Goal: Information Seeking & Learning: Find specific page/section

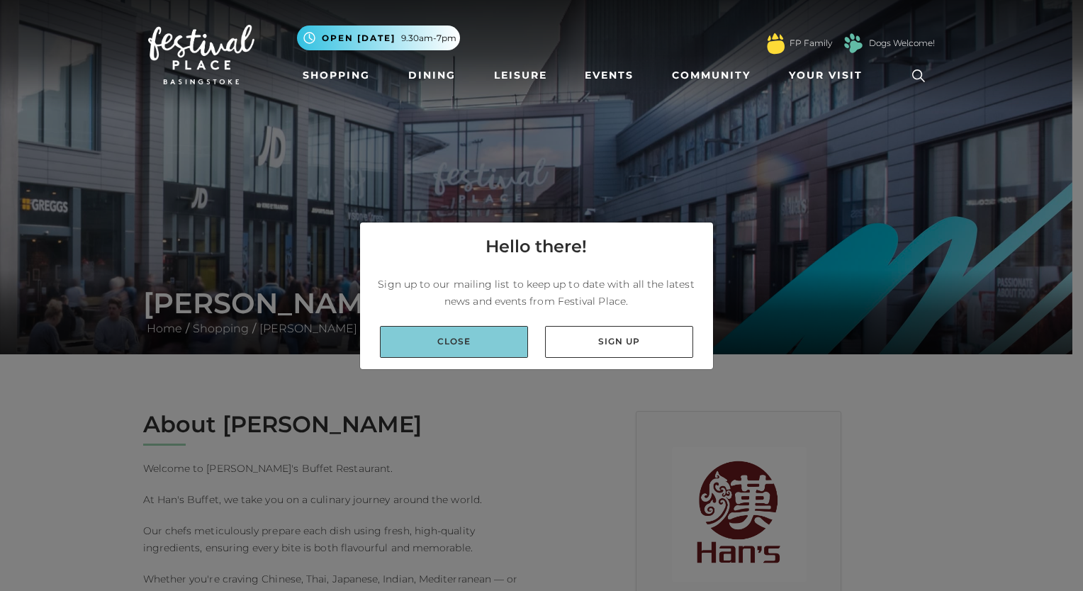
click at [462, 340] on link "Close" at bounding box center [454, 342] width 148 height 32
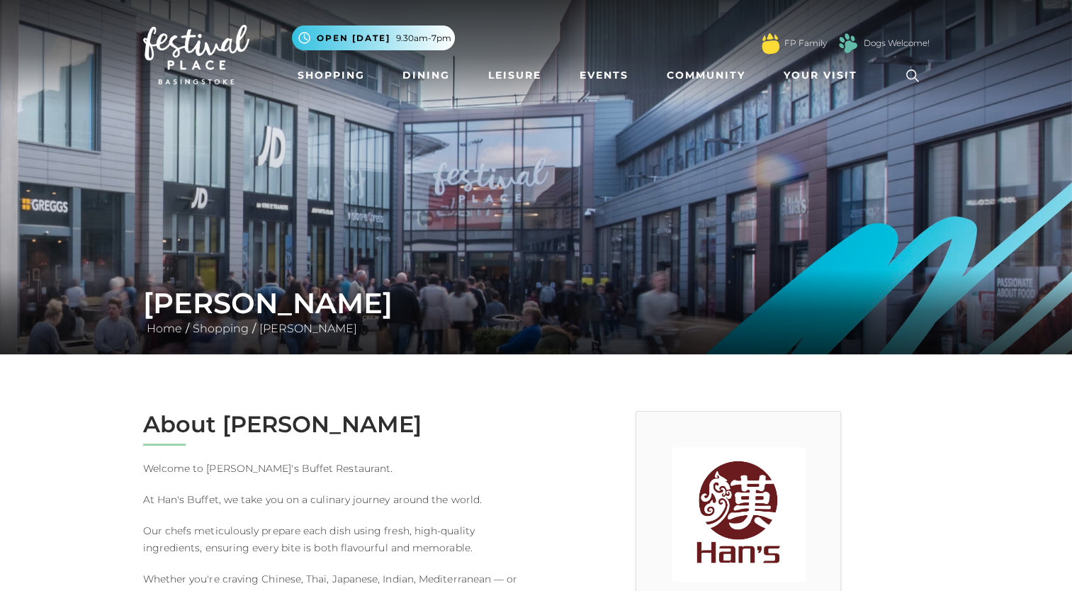
scroll to position [213, 0]
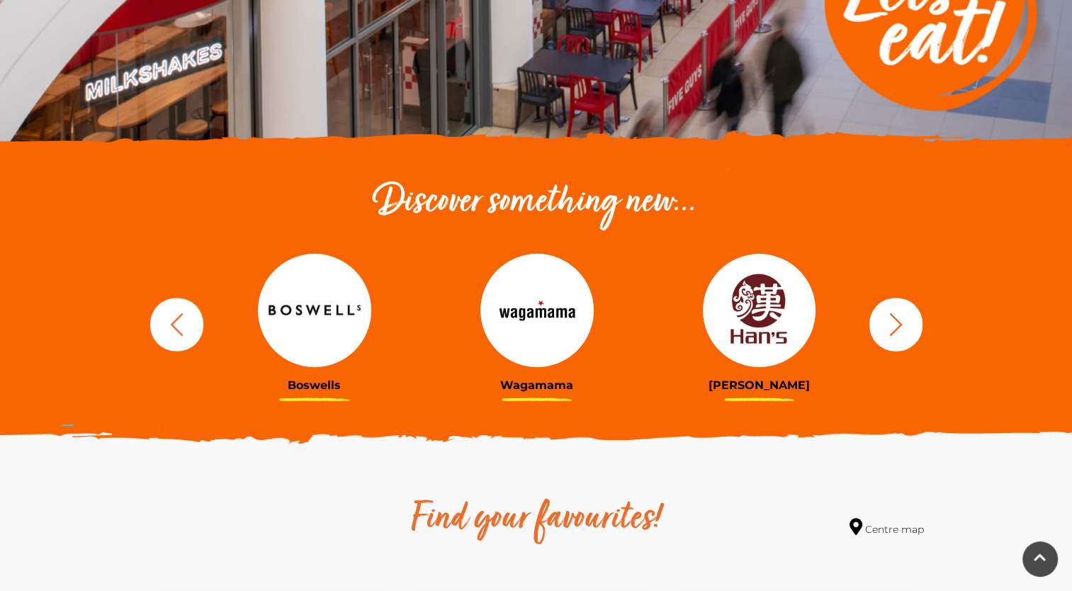
scroll to position [354, 0]
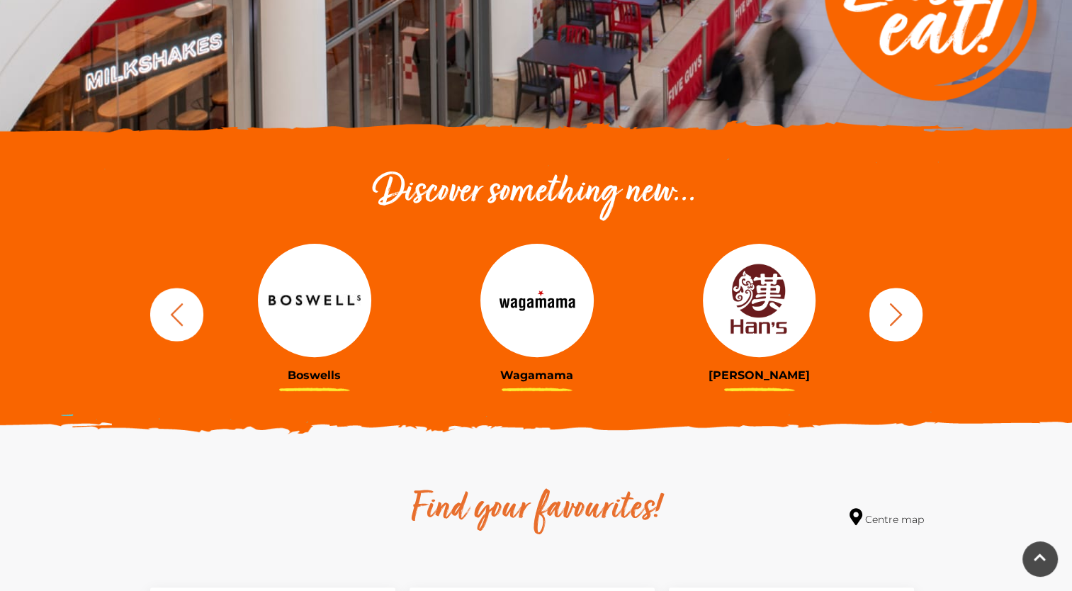
click at [884, 319] on icon "button" at bounding box center [896, 314] width 26 height 26
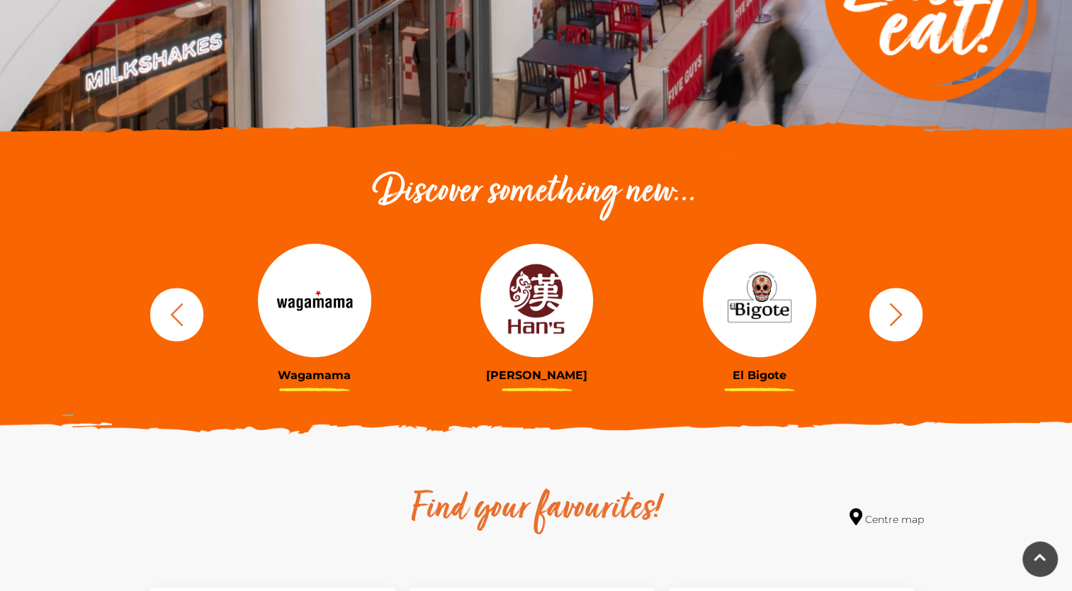
click at [884, 319] on icon "button" at bounding box center [896, 314] width 26 height 26
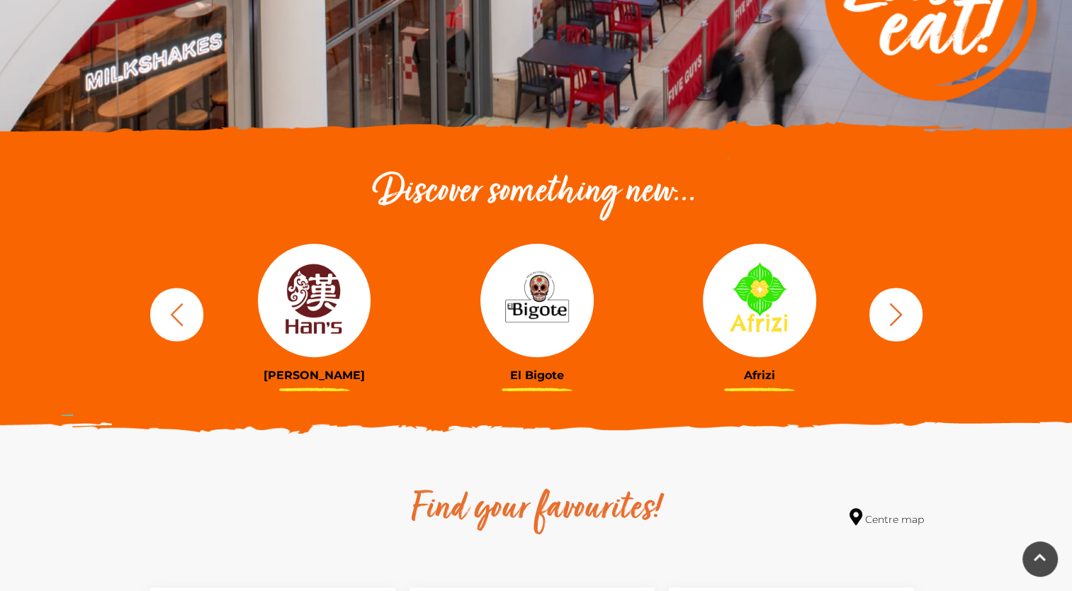
click at [884, 319] on icon "button" at bounding box center [896, 314] width 26 height 26
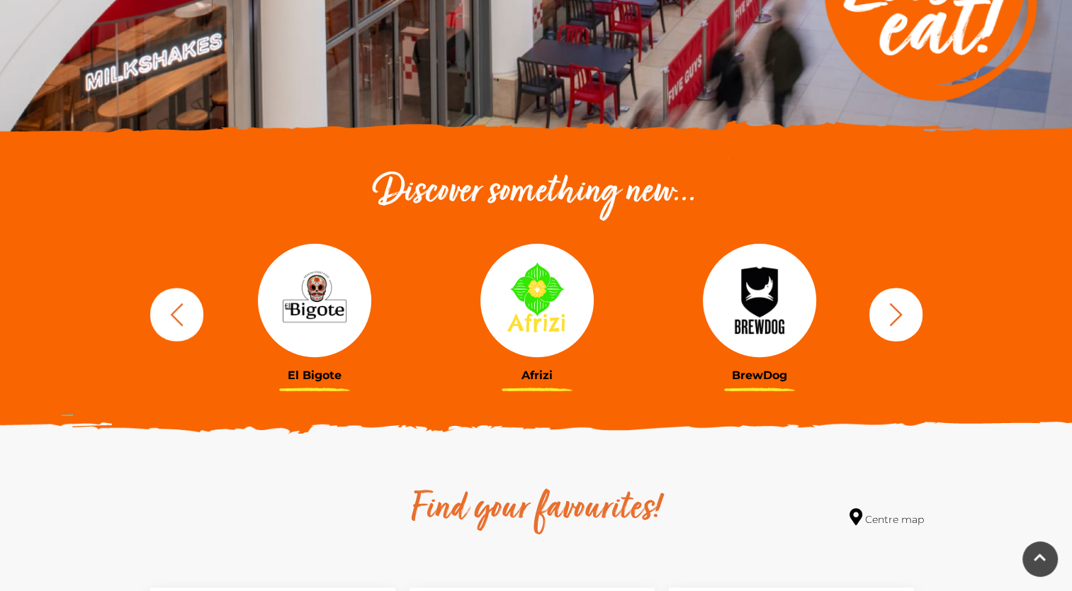
click at [884, 319] on icon "button" at bounding box center [896, 314] width 26 height 26
click at [179, 317] on icon "button" at bounding box center [177, 314] width 26 height 26
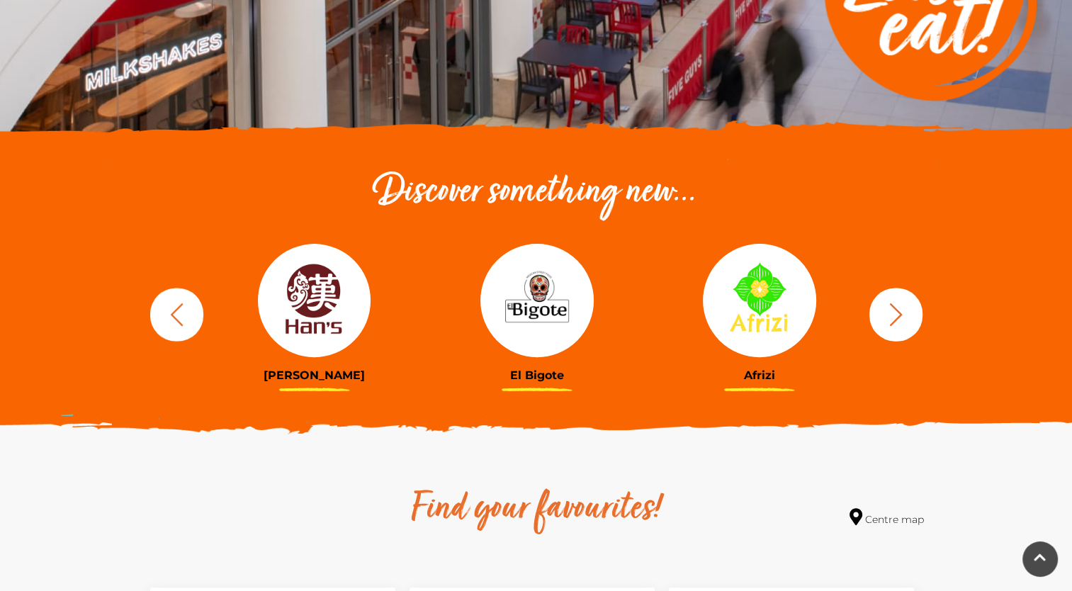
click at [179, 317] on icon "button" at bounding box center [177, 314] width 26 height 26
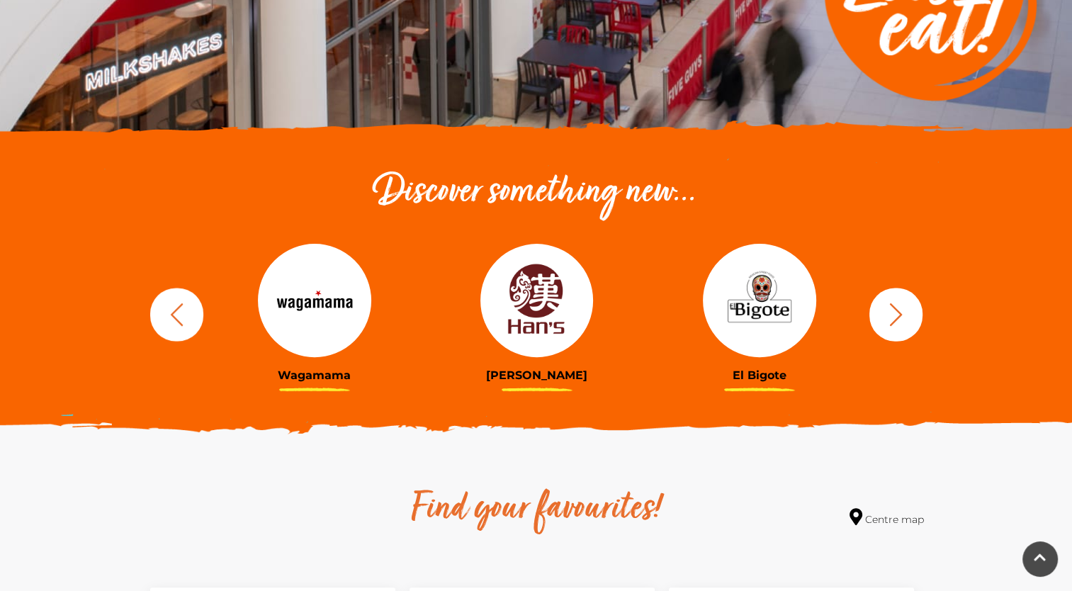
click at [179, 317] on icon "button" at bounding box center [177, 314] width 26 height 26
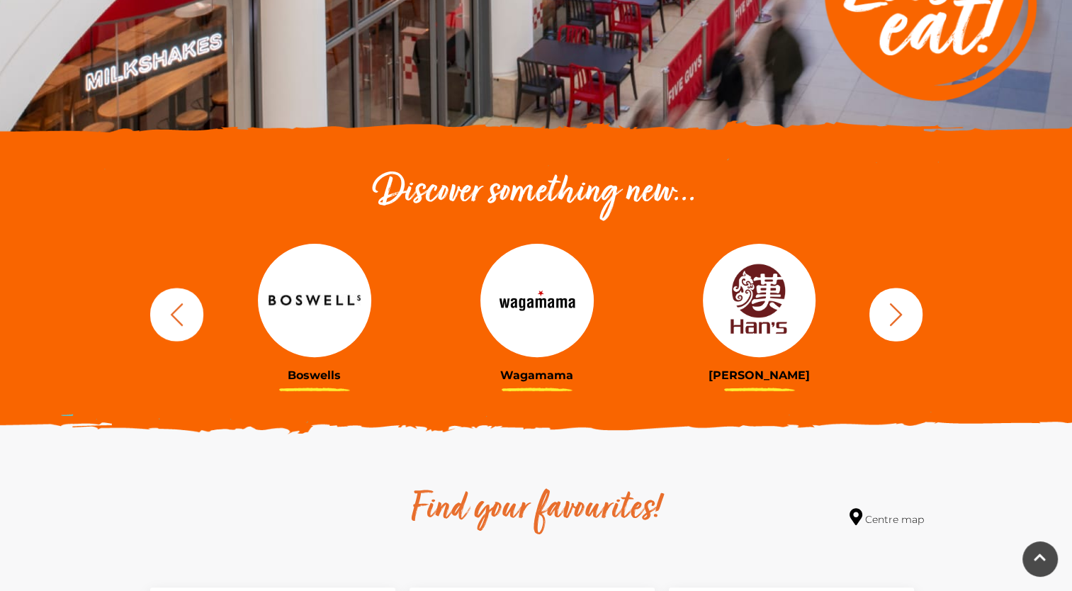
click at [179, 317] on icon "button" at bounding box center [177, 314] width 26 height 26
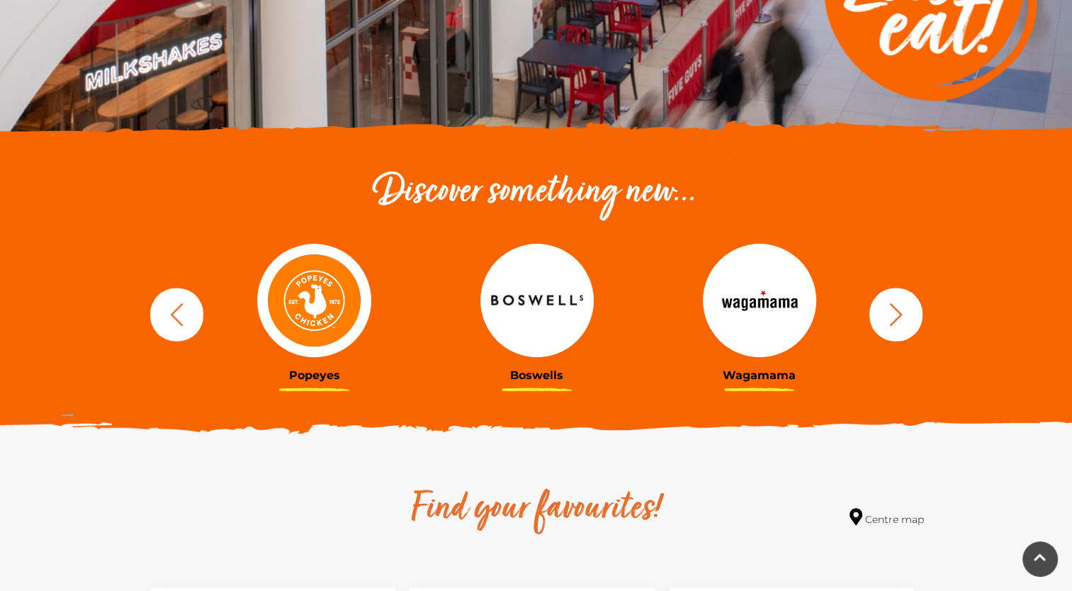
click at [179, 317] on icon "button" at bounding box center [177, 314] width 26 height 26
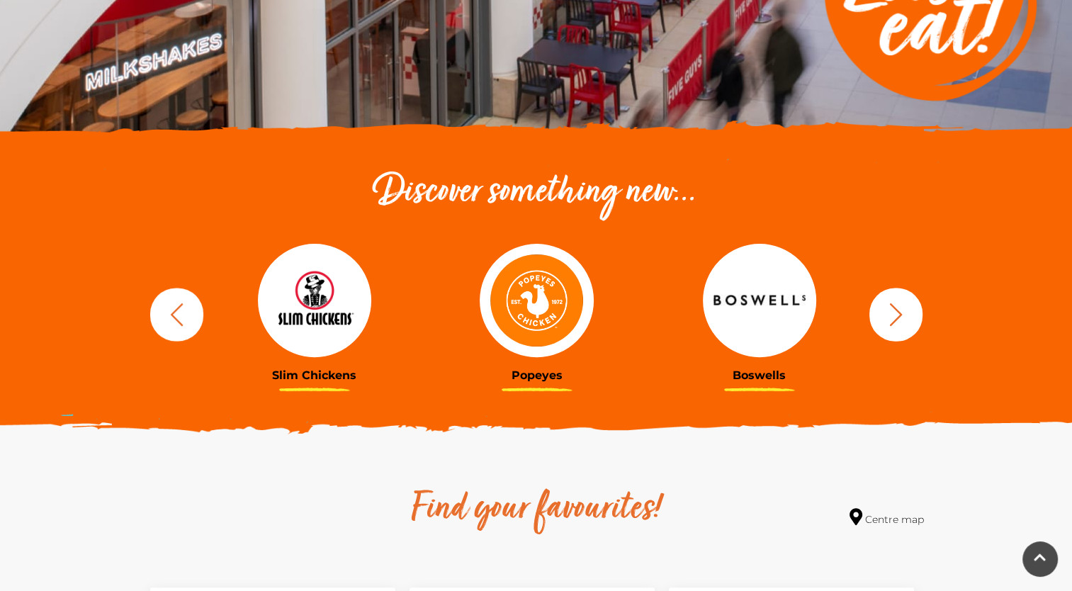
click at [179, 317] on icon "button" at bounding box center [177, 314] width 26 height 26
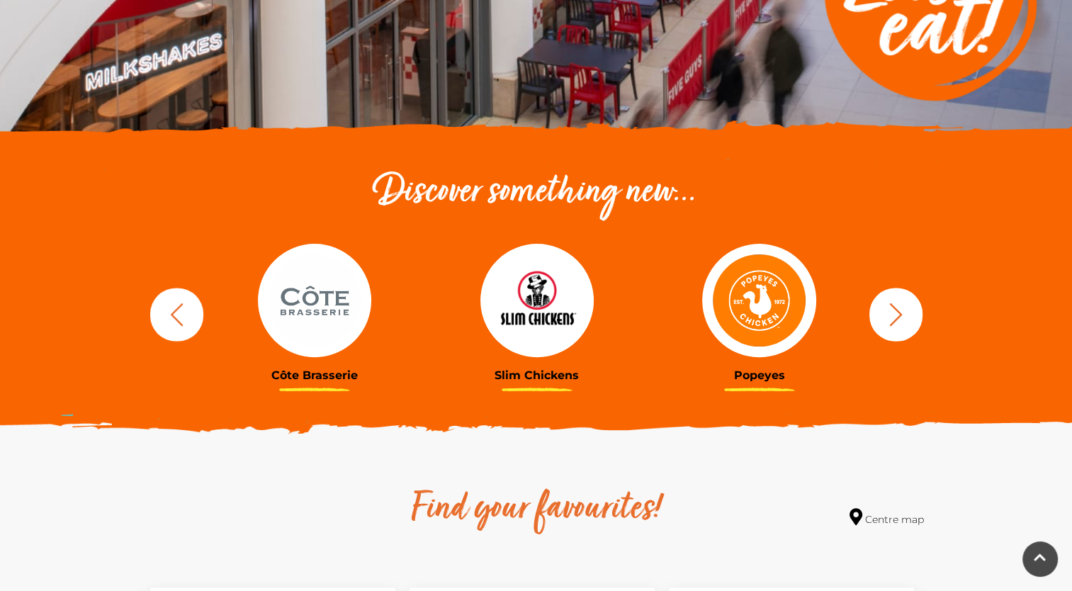
click at [179, 317] on icon "button" at bounding box center [177, 314] width 26 height 26
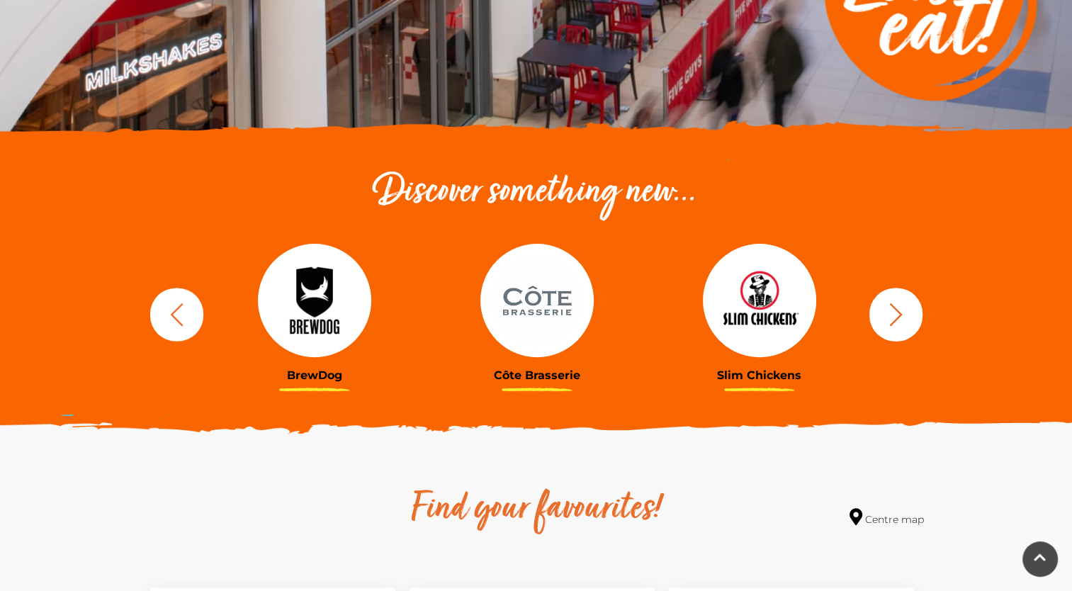
click at [179, 317] on icon "button" at bounding box center [177, 314] width 26 height 26
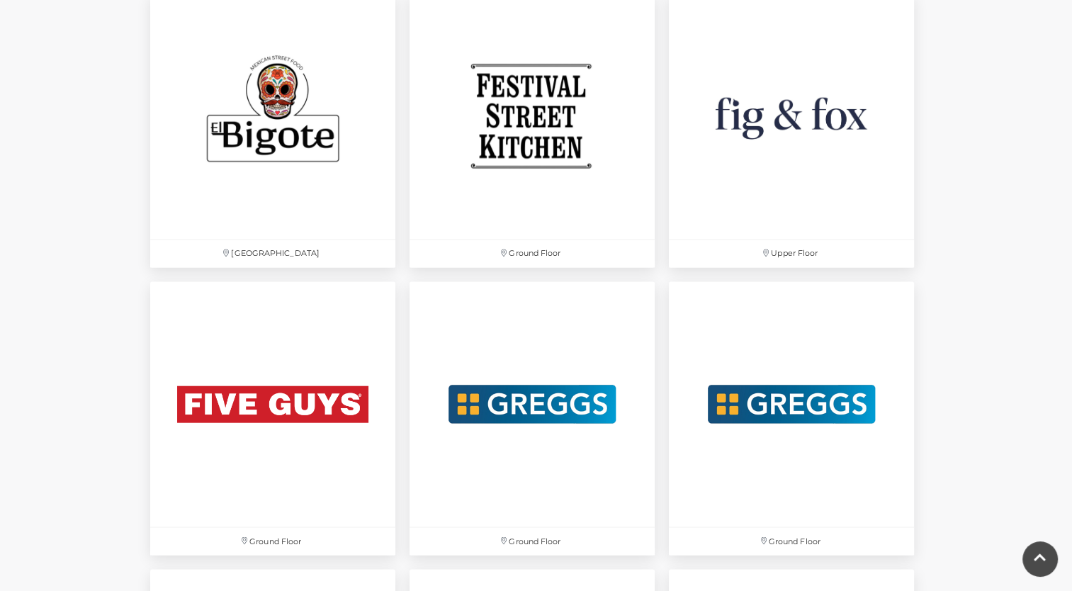
scroll to position [2481, 0]
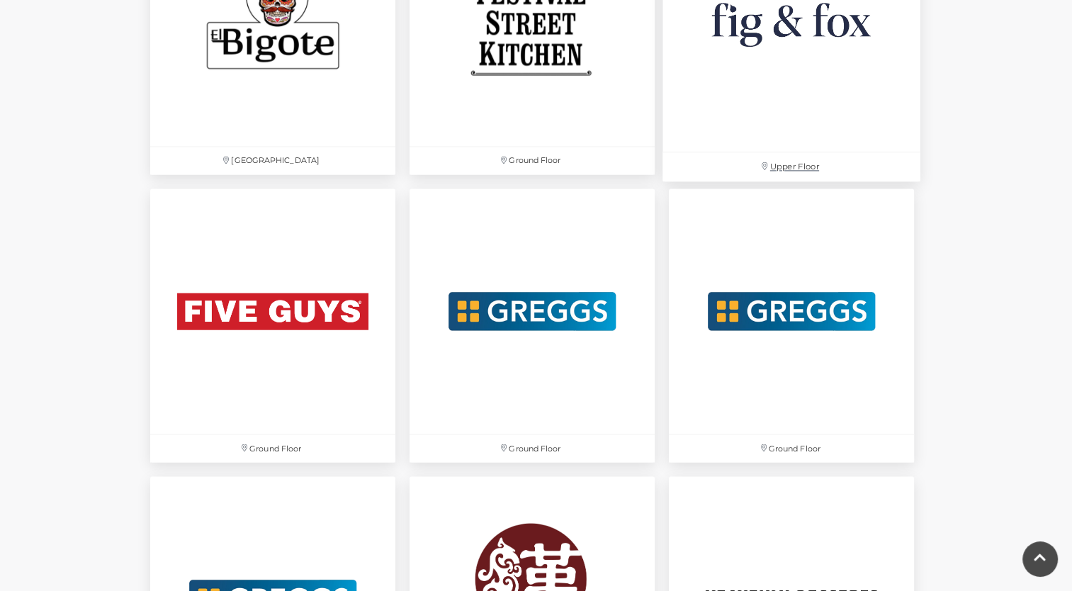
click at [780, 24] on img at bounding box center [792, 23] width 258 height 258
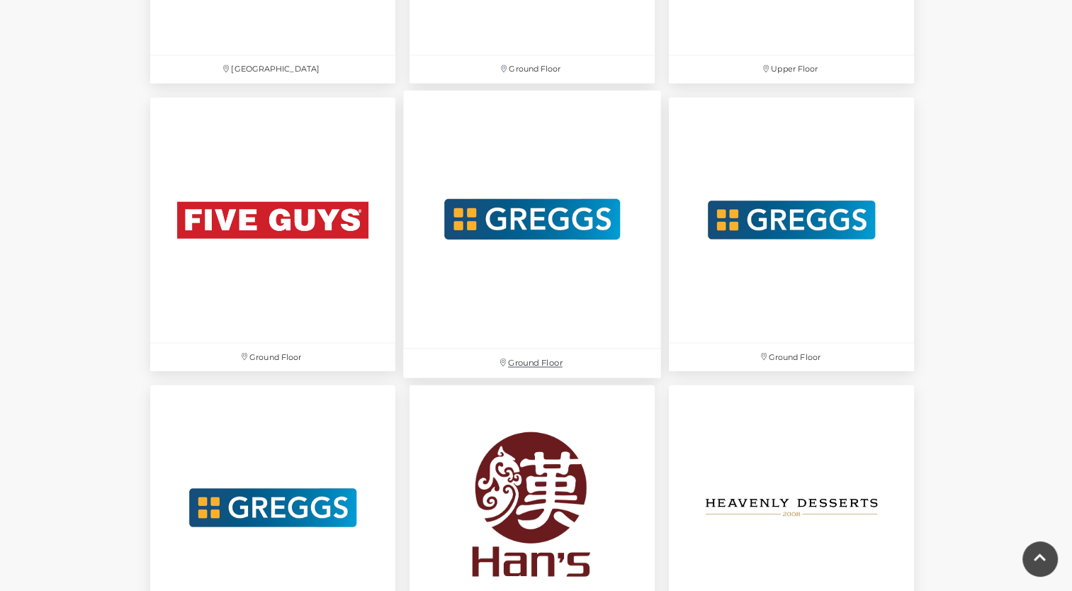
scroll to position [2764, 0]
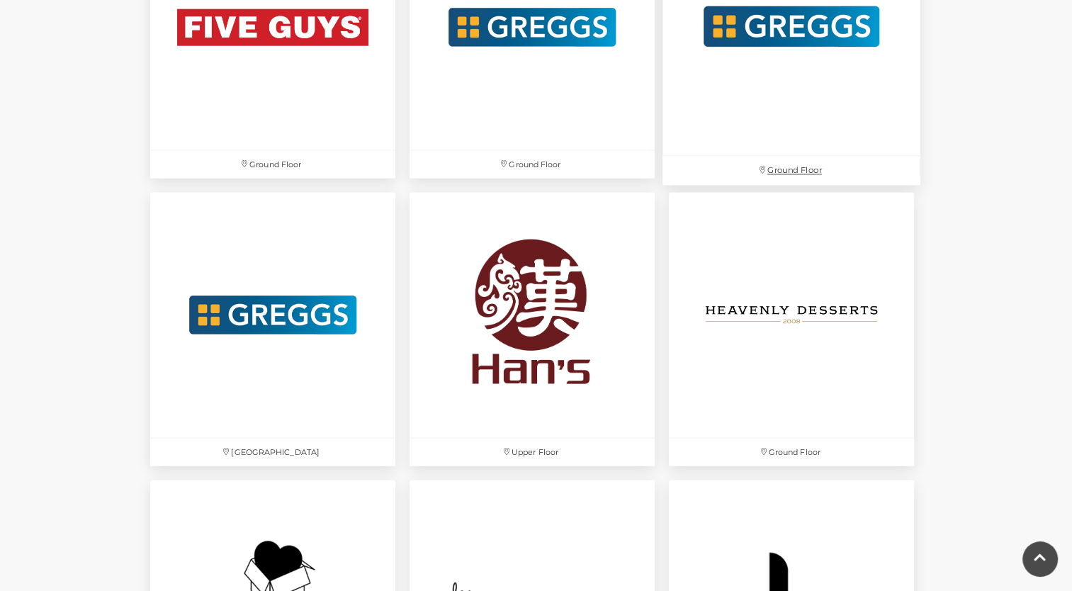
click at [809, 72] on img at bounding box center [792, 27] width 258 height 258
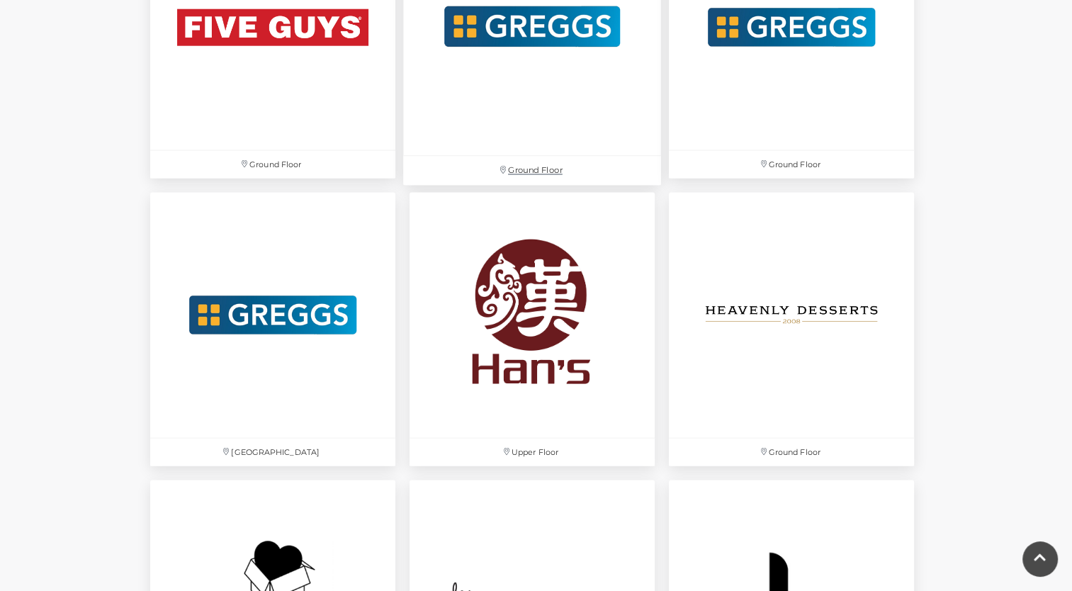
click at [541, 55] on img at bounding box center [532, 27] width 258 height 258
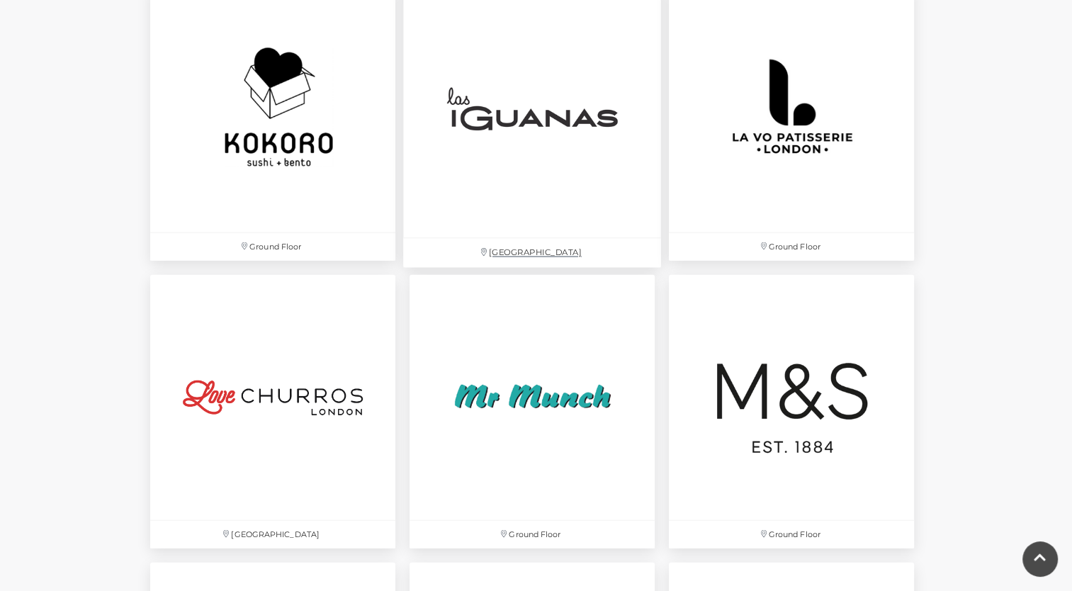
scroll to position [3190, 0]
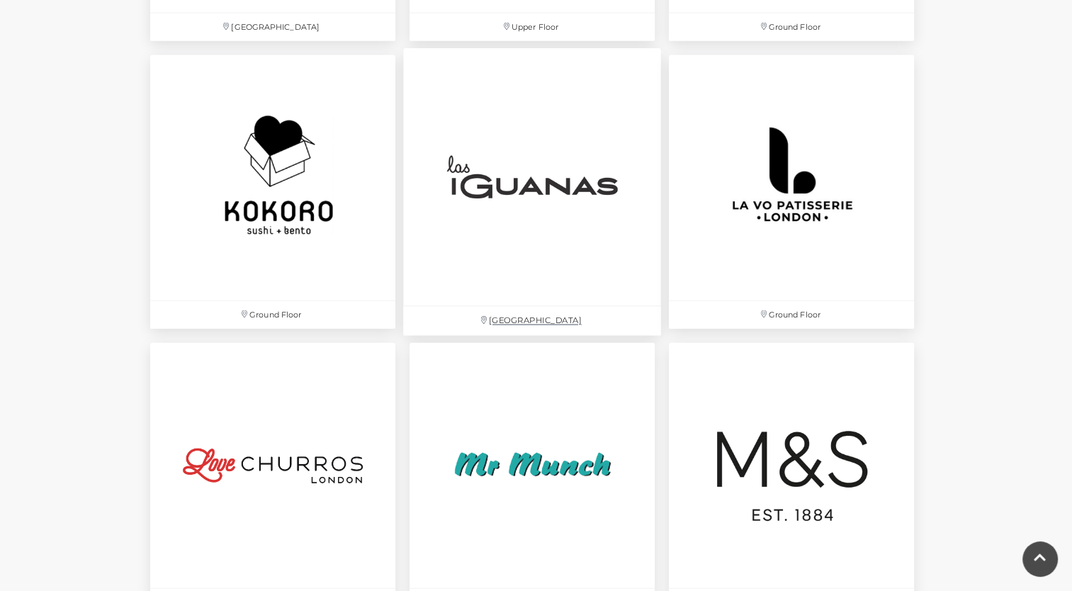
click at [496, 184] on img at bounding box center [532, 177] width 258 height 258
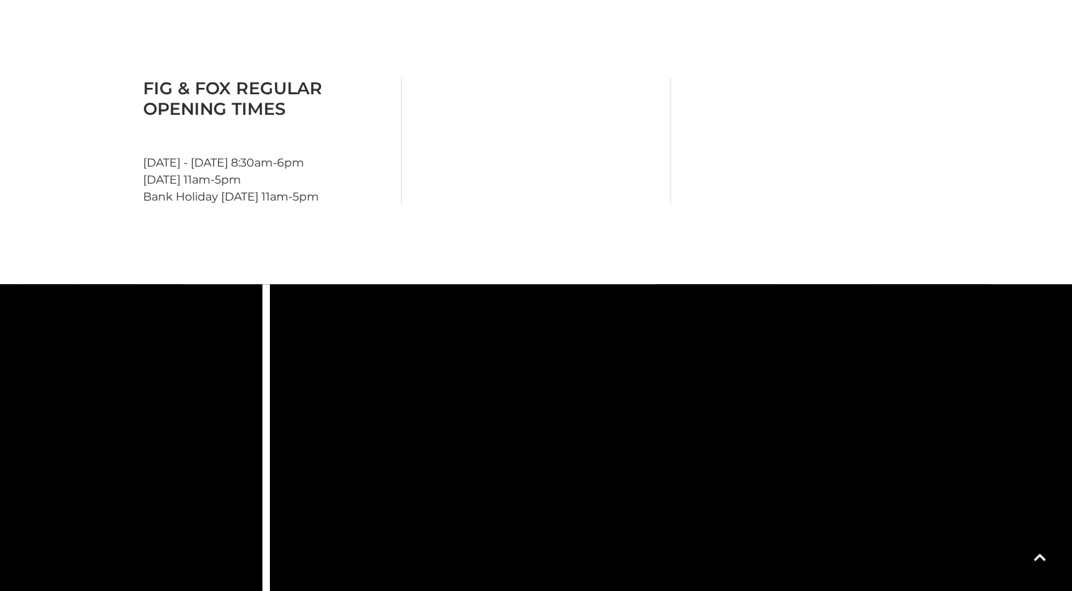
scroll to position [921, 0]
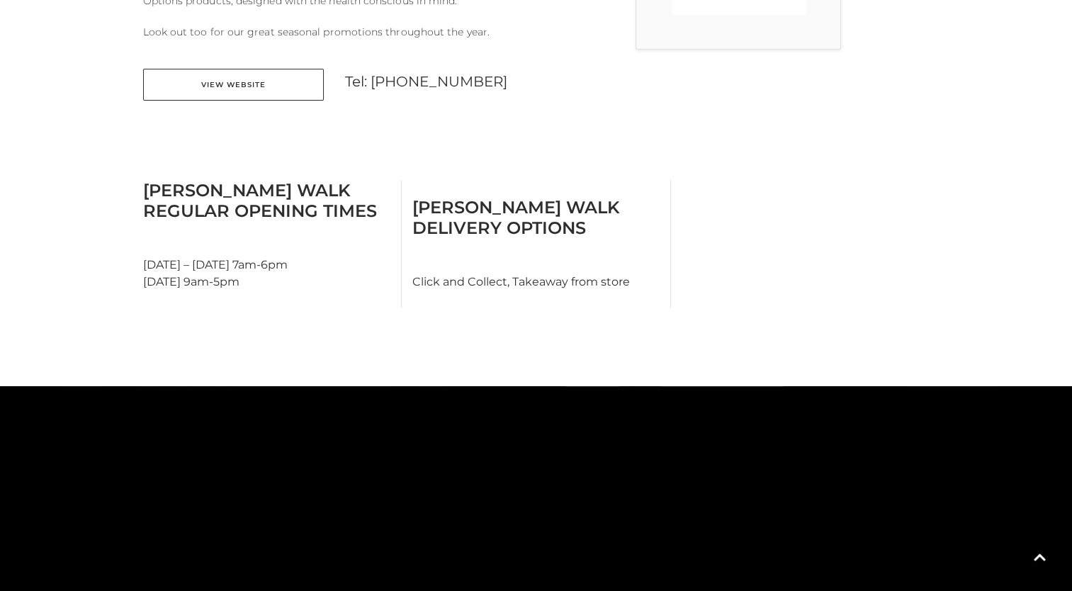
scroll to position [921, 0]
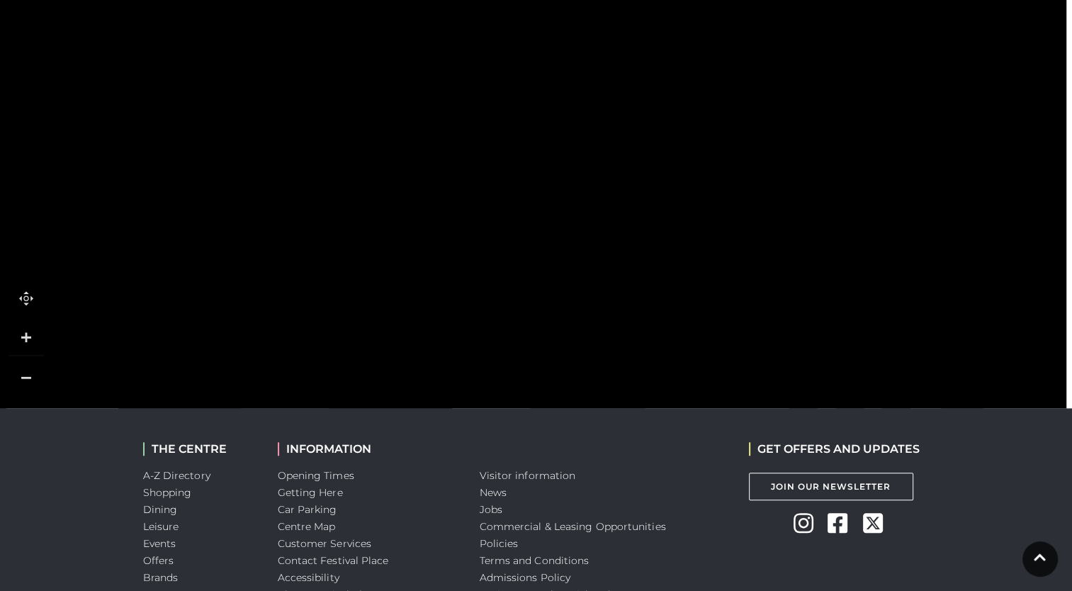
scroll to position [1063, 0]
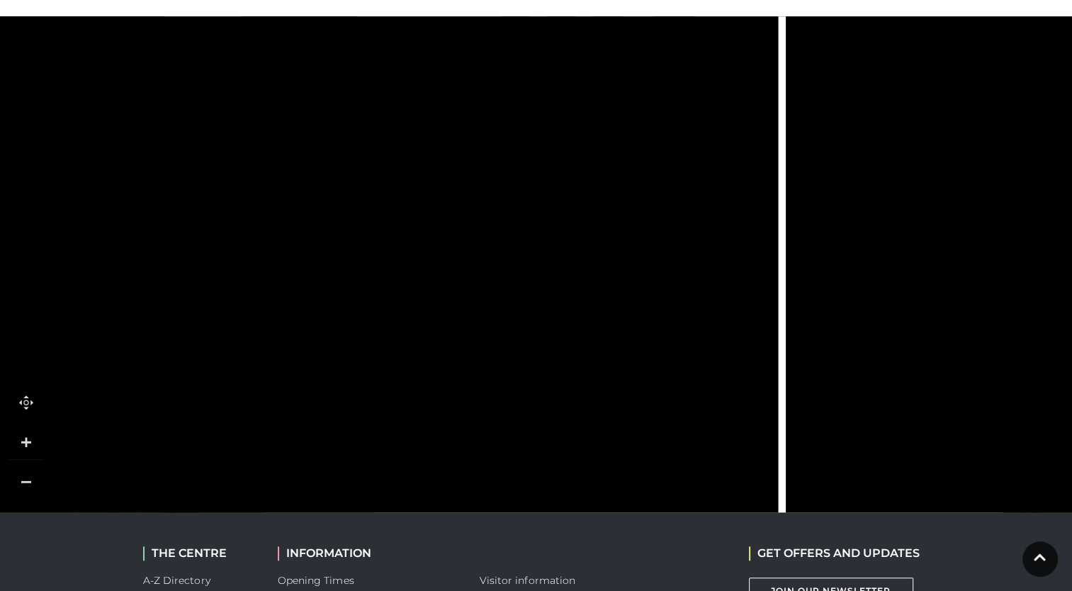
scroll to position [992, 0]
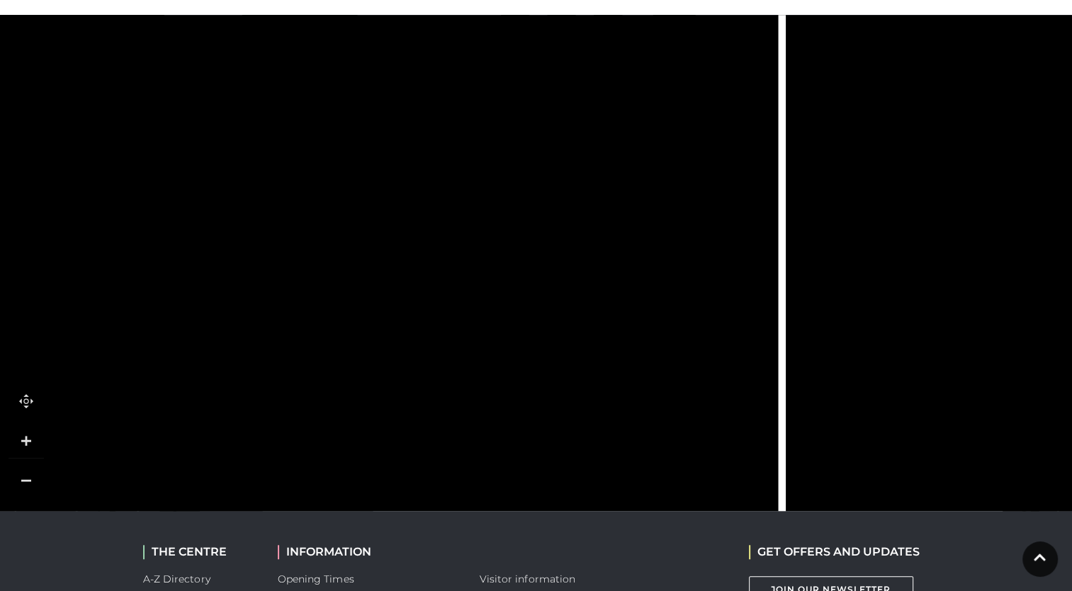
click at [450, 329] on tspan "Las Iguanas" at bounding box center [450, 329] width 0 height 0
click at [431, 301] on rect at bounding box center [446, 282] width 57 height 110
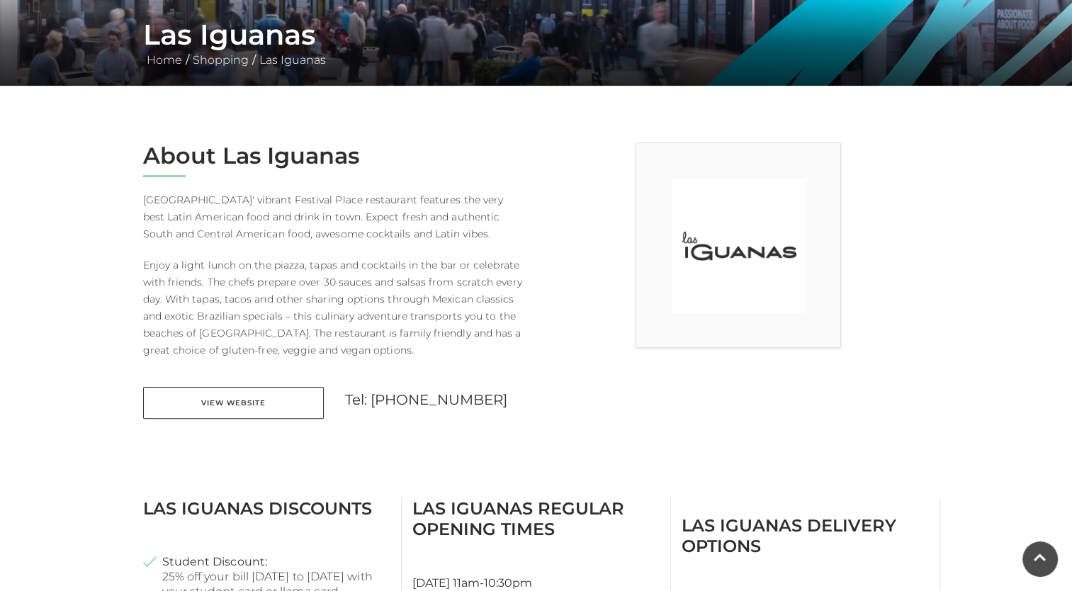
scroll to position [300, 0]
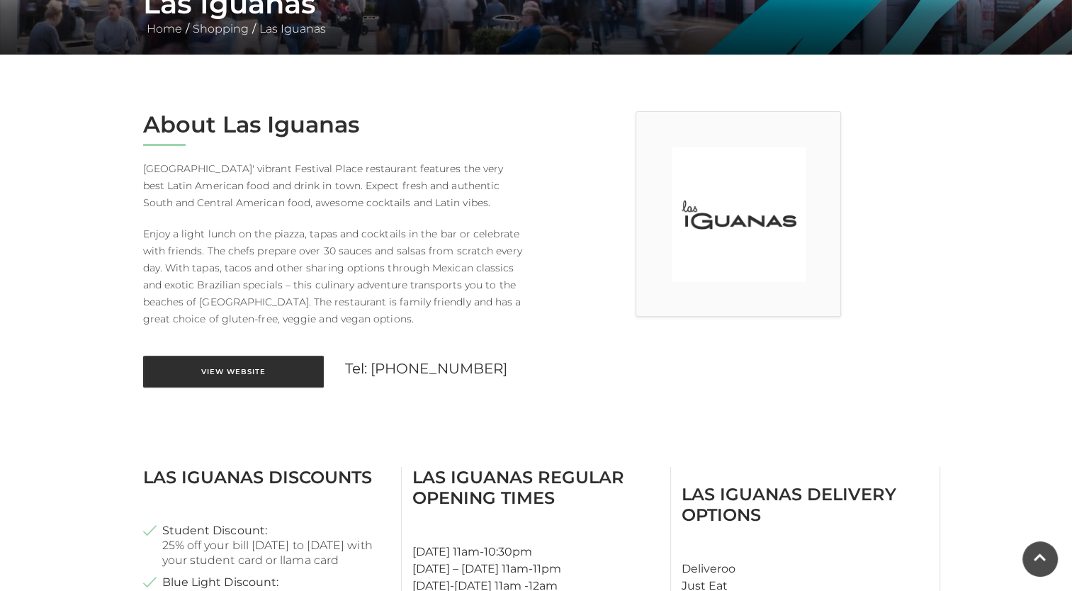
click at [249, 381] on link "View Website" at bounding box center [233, 372] width 181 height 32
